Goal: Communication & Community: Answer question/provide support

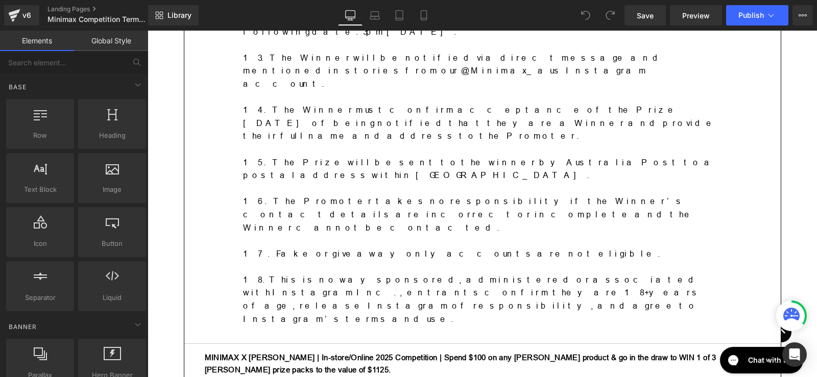
scroll to position [1103, 0]
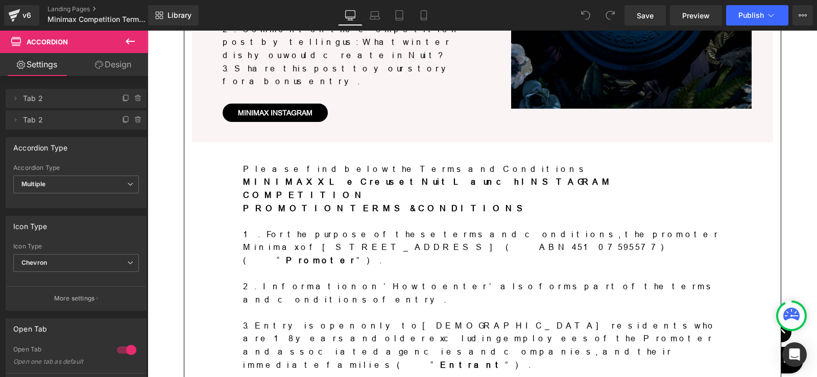
scroll to position [0, 0]
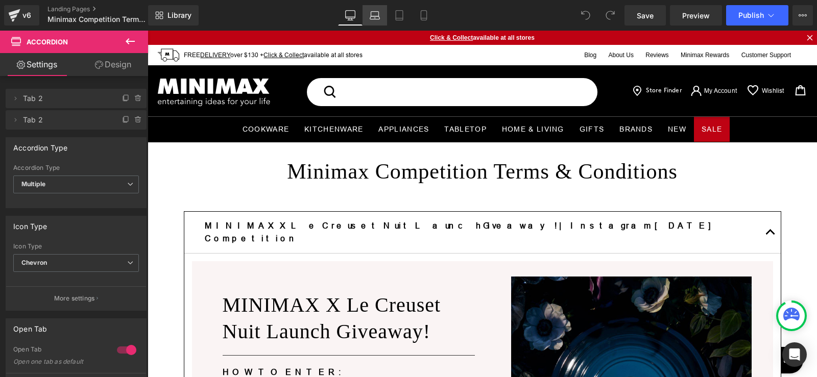
click at [373, 12] on icon at bounding box center [375, 14] width 8 height 5
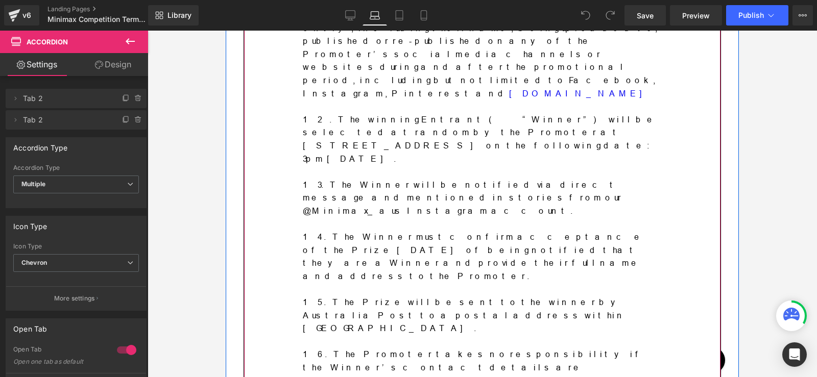
scroll to position [1158, 0]
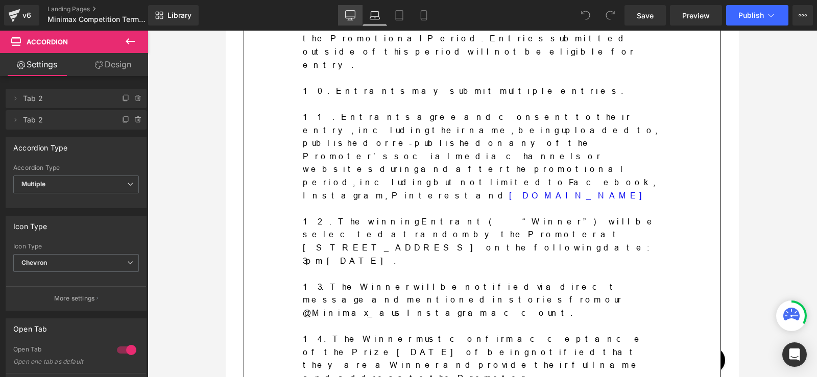
click at [357, 13] on link "Desktop" at bounding box center [350, 15] width 25 height 20
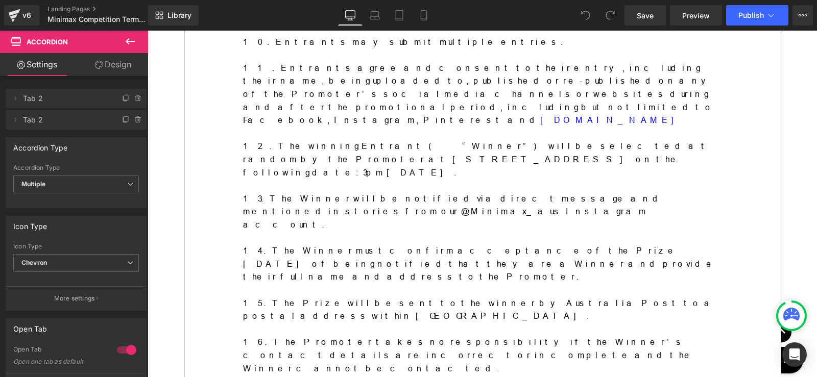
scroll to position [1166, 0]
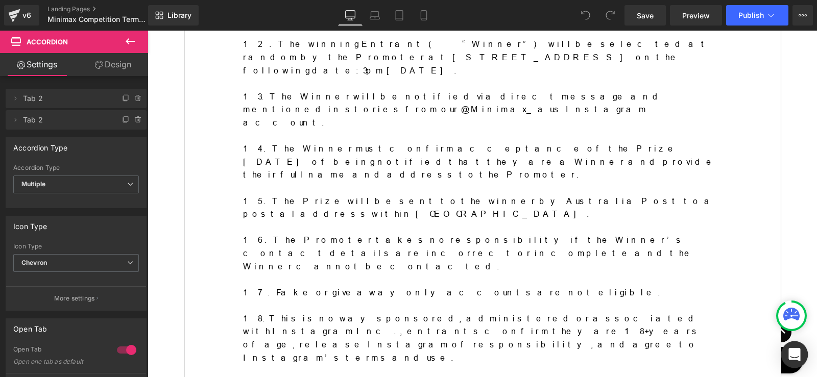
click at [794, 355] on icon "Open Intercom Messenger" at bounding box center [794, 354] width 12 height 13
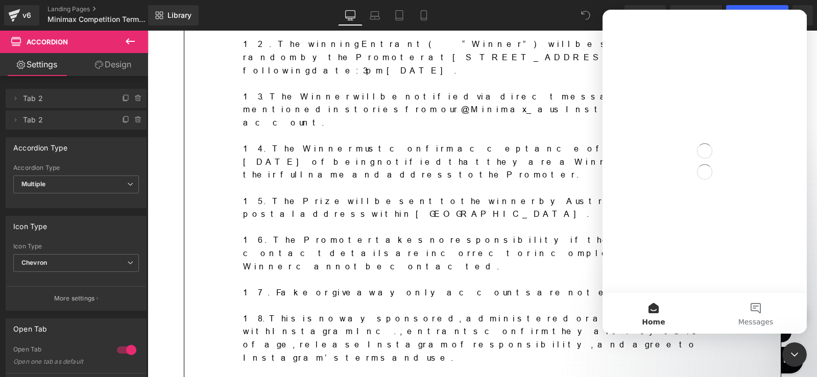
scroll to position [0, 0]
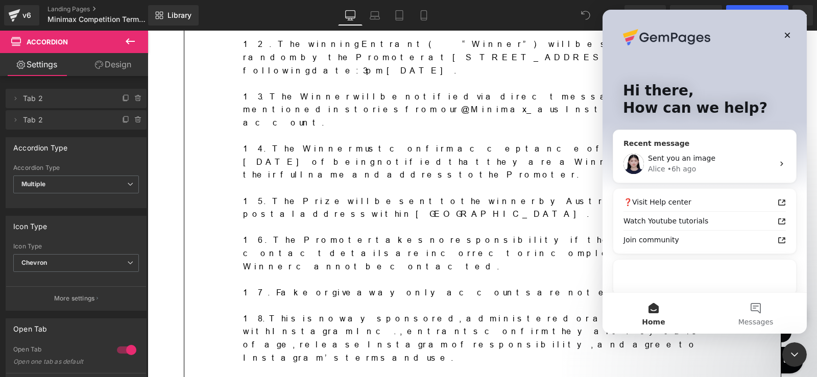
click at [700, 163] on div "Sent you an image" at bounding box center [711, 158] width 126 height 11
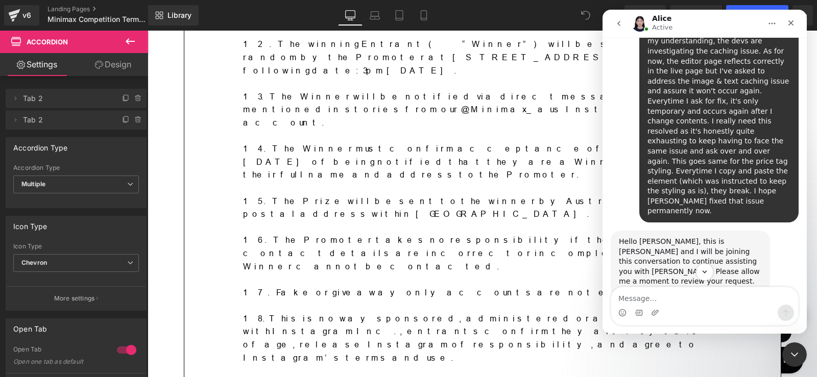
scroll to position [5313, 0]
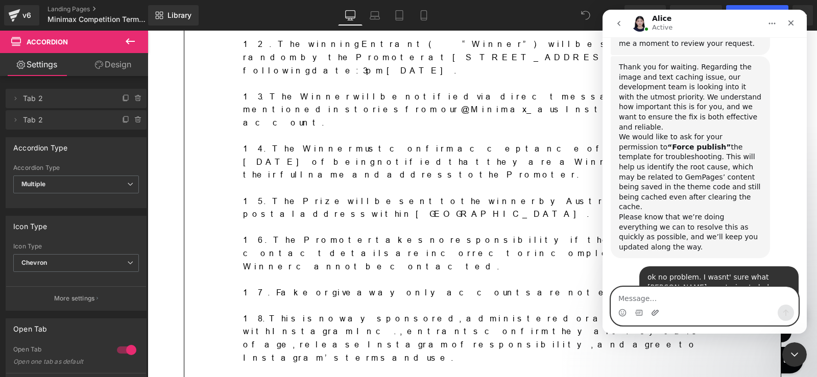
click at [656, 312] on icon "Upload attachment" at bounding box center [655, 313] width 8 height 8
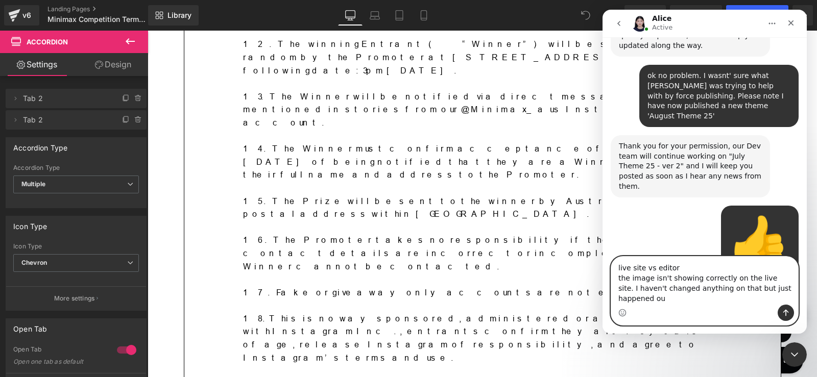
scroll to position [5525, 0]
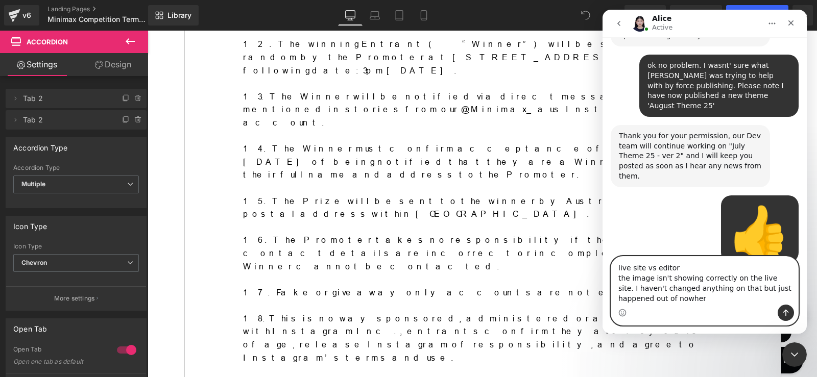
type textarea "live site vs editor the image isn't showing correctly on the live site. I haven…"
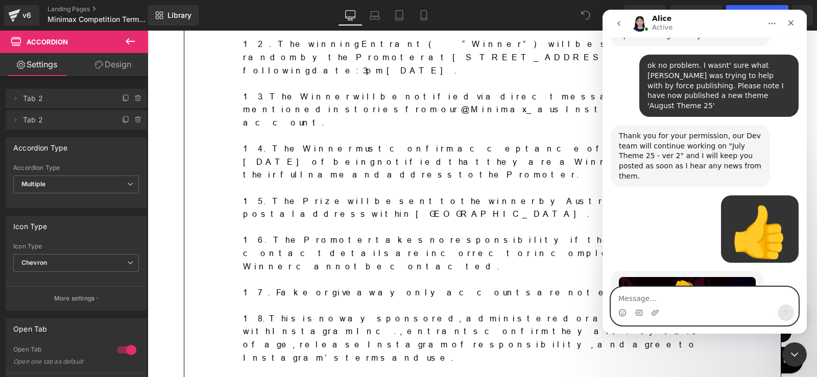
scroll to position [5547, 0]
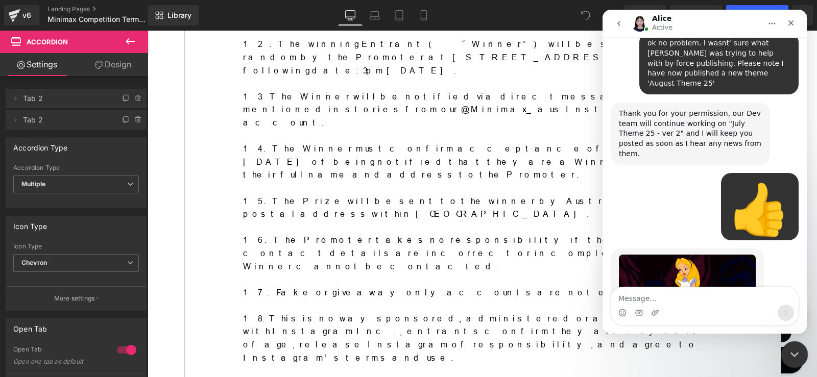
click at [792, 353] on icon "Close Intercom Messenger" at bounding box center [793, 353] width 12 height 12
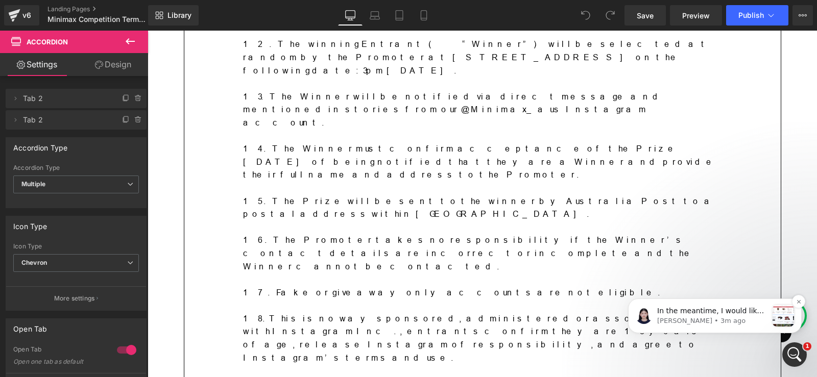
scroll to position [0, 0]
click at [742, 313] on p "In the meantime, I would like to share the latest update from the Dev team abou…" at bounding box center [712, 311] width 110 height 10
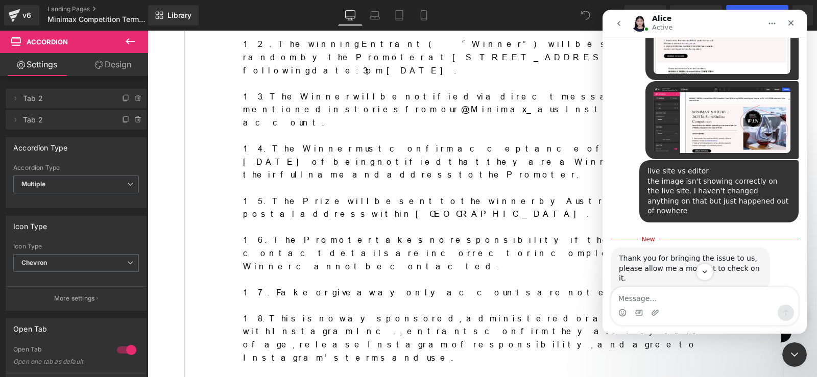
scroll to position [6026, 0]
